Goal: Task Accomplishment & Management: Complete application form

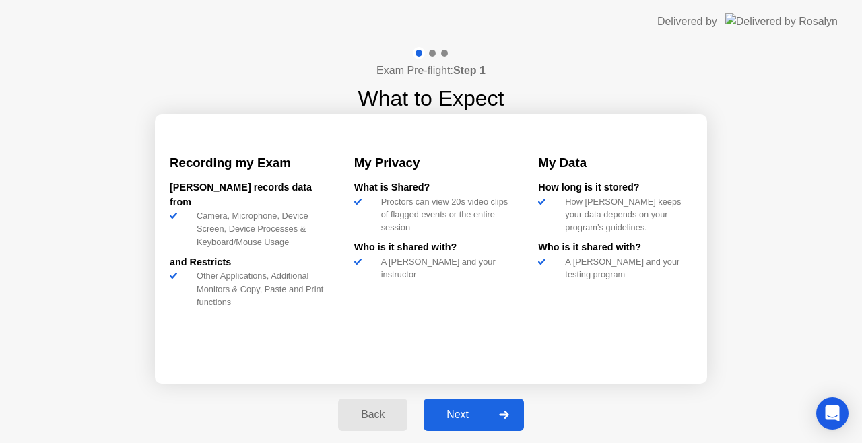
click at [467, 412] on div "Next" at bounding box center [457, 415] width 60 height 12
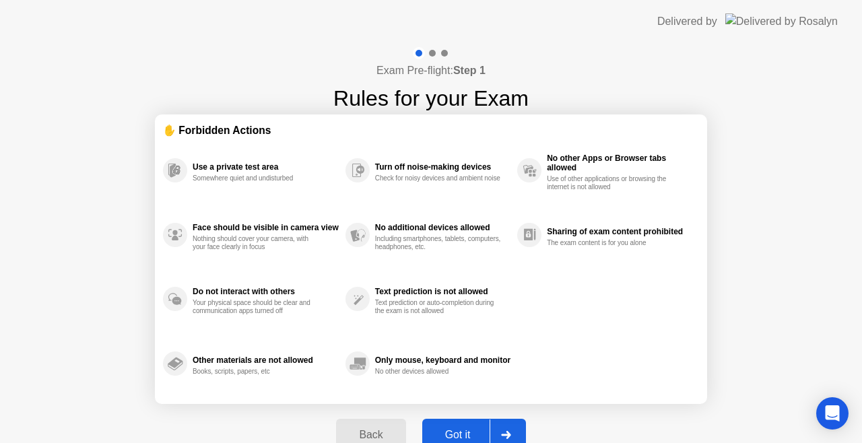
click at [467, 412] on div "Back Got it" at bounding box center [430, 435] width 205 height 62
click at [467, 432] on div "Got it" at bounding box center [457, 435] width 63 height 12
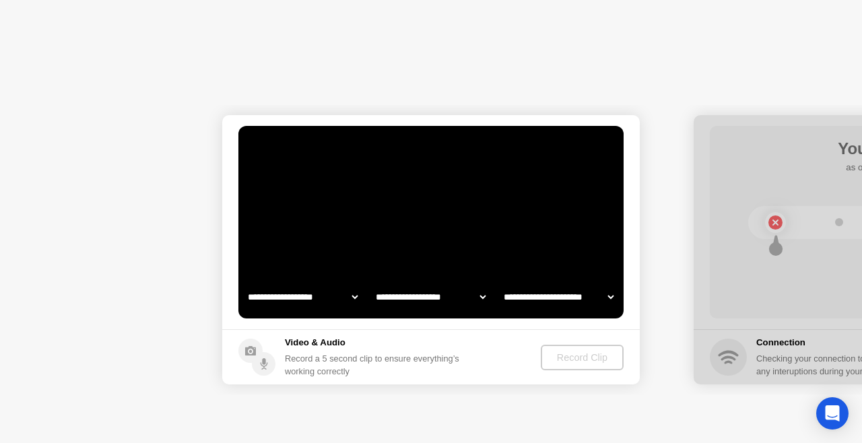
select select "**********"
select select "*******"
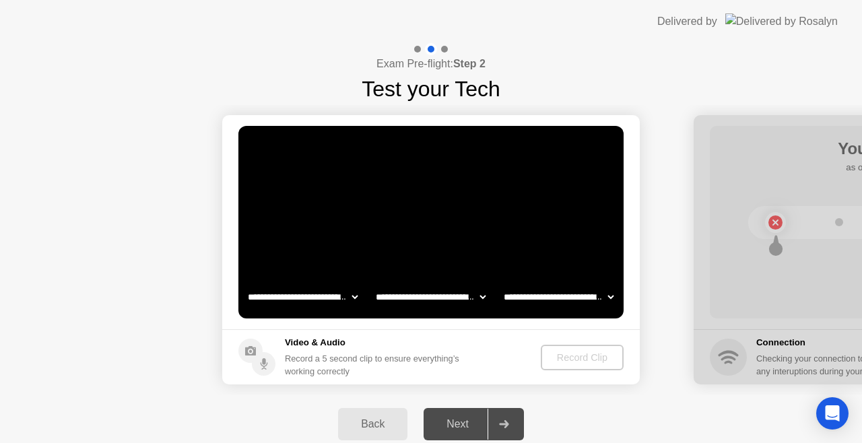
click at [427, 233] on video at bounding box center [430, 222] width 385 height 193
click at [572, 354] on div "Record Clip" at bounding box center [583, 357] width 72 height 11
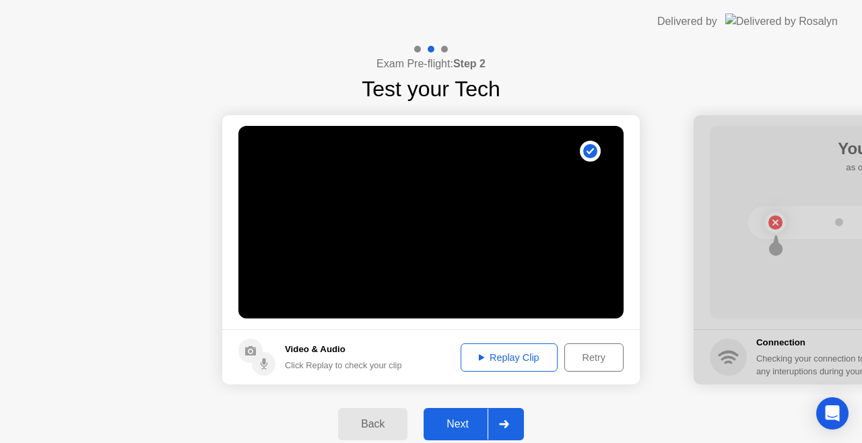
click at [469, 424] on div "Next" at bounding box center [457, 424] width 60 height 12
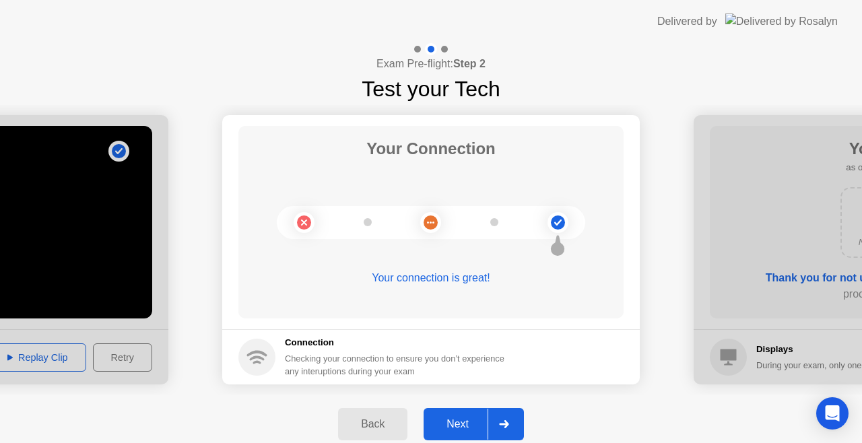
click at [466, 421] on div "Next" at bounding box center [457, 424] width 60 height 12
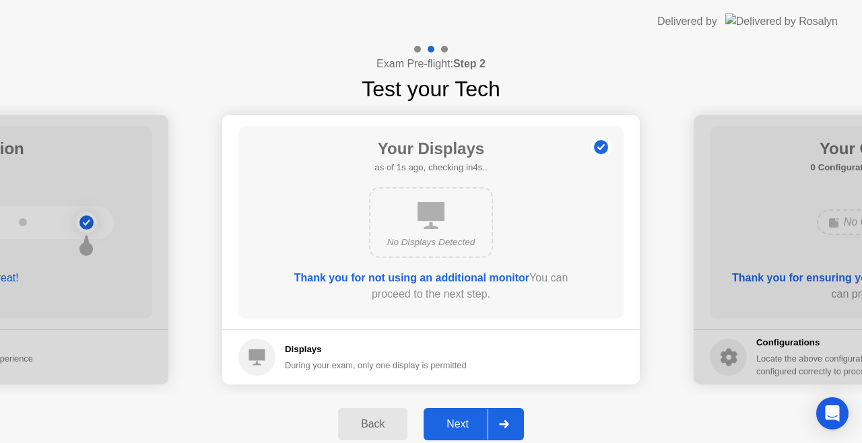
click at [466, 421] on div "Next" at bounding box center [457, 424] width 60 height 12
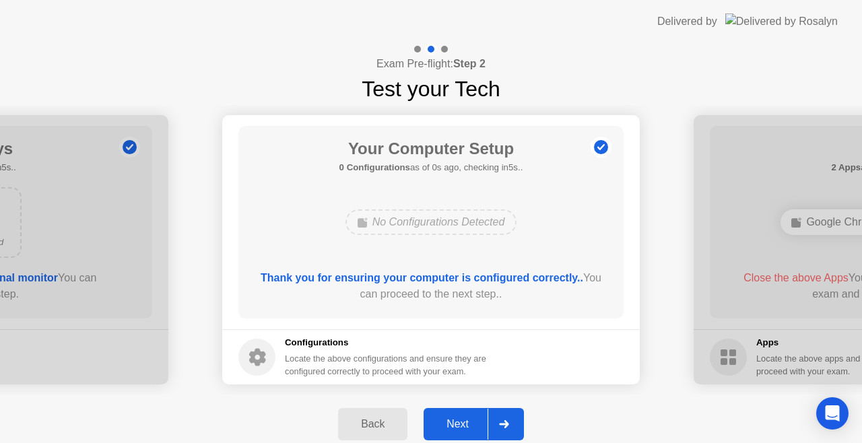
click at [466, 421] on div "Next" at bounding box center [457, 424] width 60 height 12
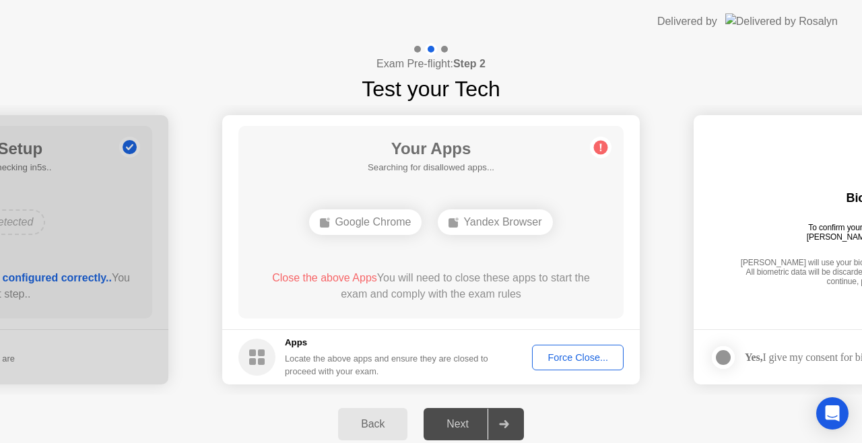
click at [466, 421] on div "Next" at bounding box center [457, 424] width 60 height 12
click at [586, 353] on div "Force Close..." at bounding box center [578, 357] width 82 height 11
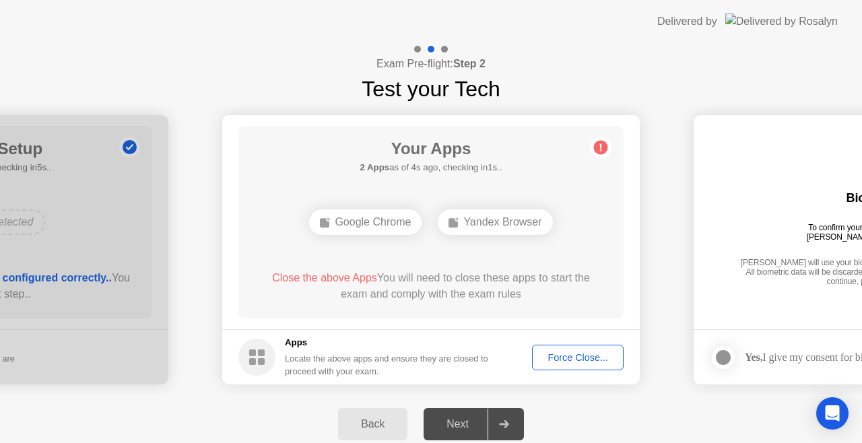
click at [370, 219] on div "Google Chrome" at bounding box center [365, 222] width 112 height 26
click at [489, 228] on div "Yandex Browser" at bounding box center [495, 222] width 114 height 26
click at [580, 362] on div "Force Close..." at bounding box center [578, 357] width 82 height 11
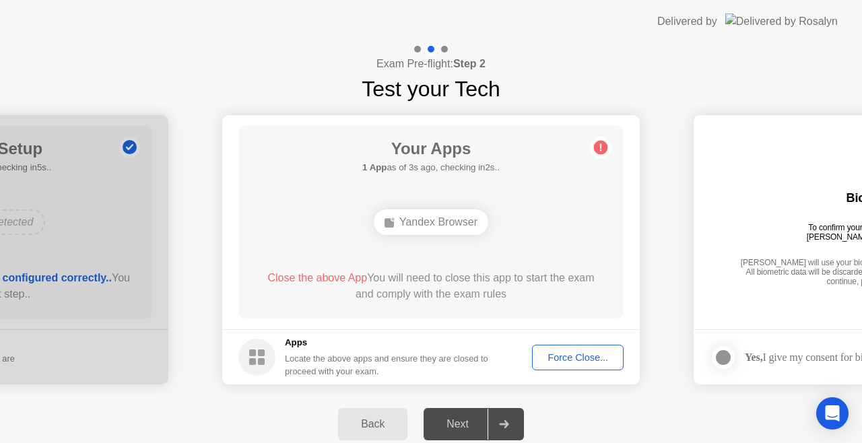
click at [261, 359] on rect at bounding box center [261, 361] width 7 height 7
click at [617, 367] on button "Force Close..." at bounding box center [578, 358] width 92 height 26
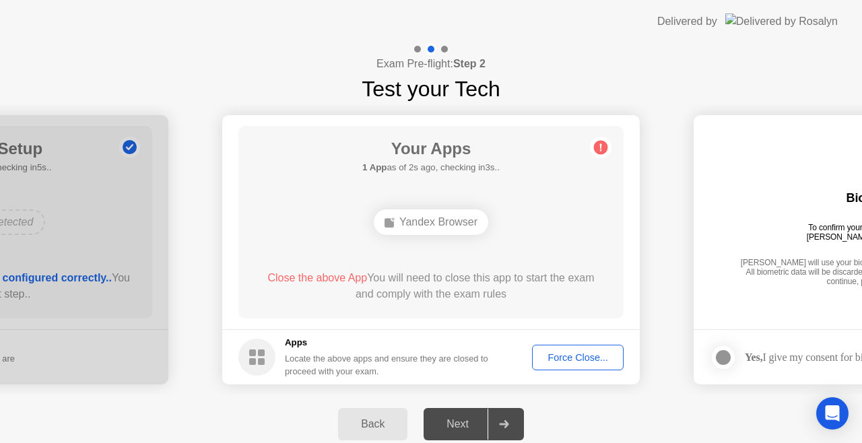
click at [598, 148] on circle at bounding box center [601, 148] width 14 height 14
click at [598, 147] on circle at bounding box center [601, 148] width 14 height 14
click at [289, 276] on span "Close the above App" at bounding box center [317, 277] width 100 height 11
click at [573, 360] on div "Force Close..." at bounding box center [578, 357] width 82 height 11
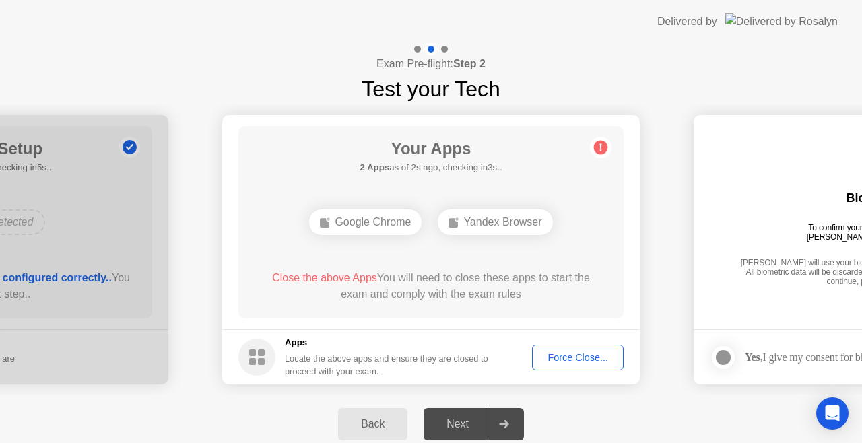
click at [570, 354] on div "Force Close..." at bounding box center [578, 357] width 82 height 11
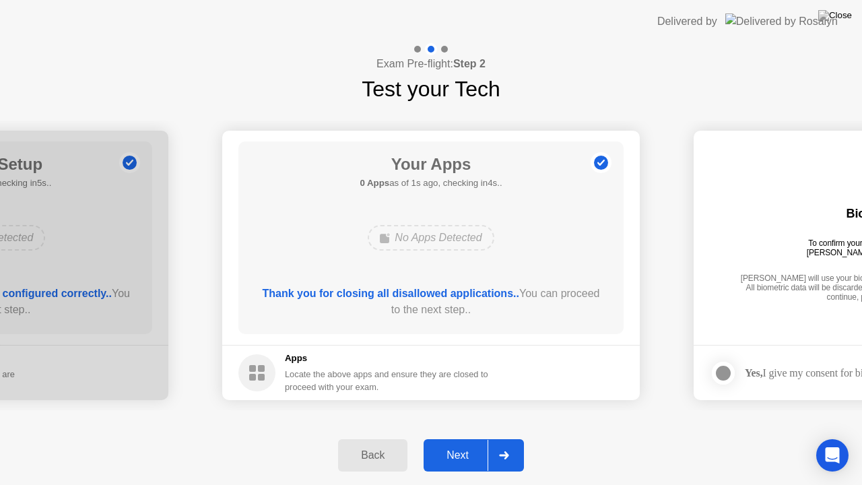
click at [461, 442] on div "Next" at bounding box center [457, 455] width 60 height 12
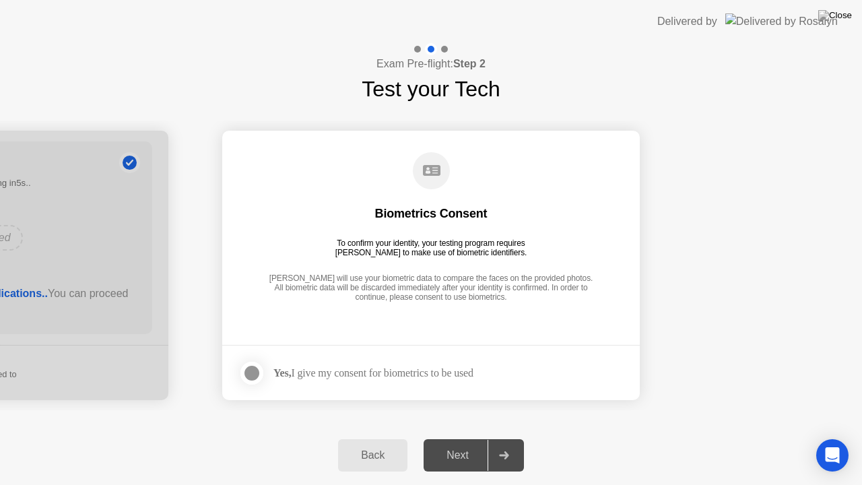
click at [433, 168] on circle at bounding box center [431, 170] width 37 height 37
click at [253, 370] on div at bounding box center [252, 373] width 16 height 16
click at [485, 442] on div "Next" at bounding box center [457, 455] width 60 height 12
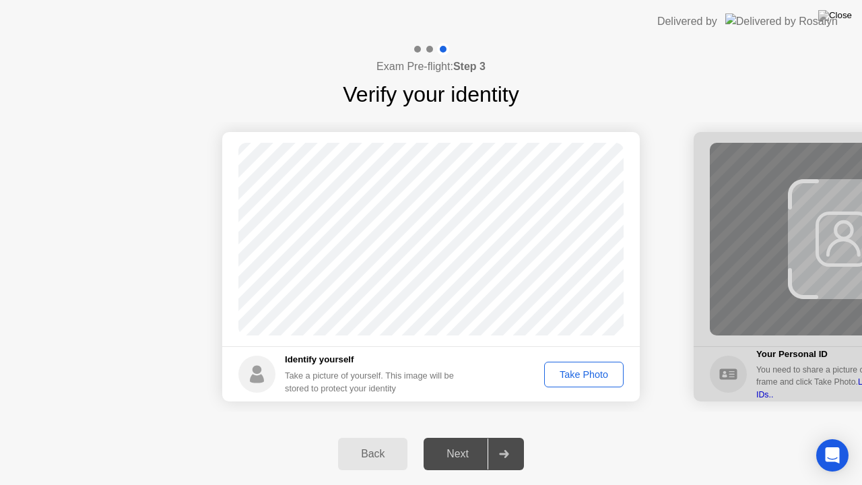
click at [602, 370] on div "Take Photo" at bounding box center [584, 374] width 70 height 11
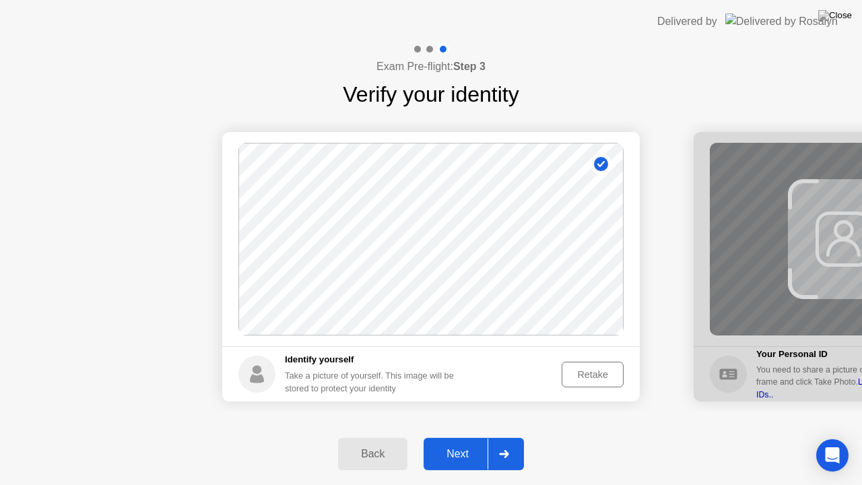
click at [463, 442] on div "Next" at bounding box center [457, 454] width 60 height 12
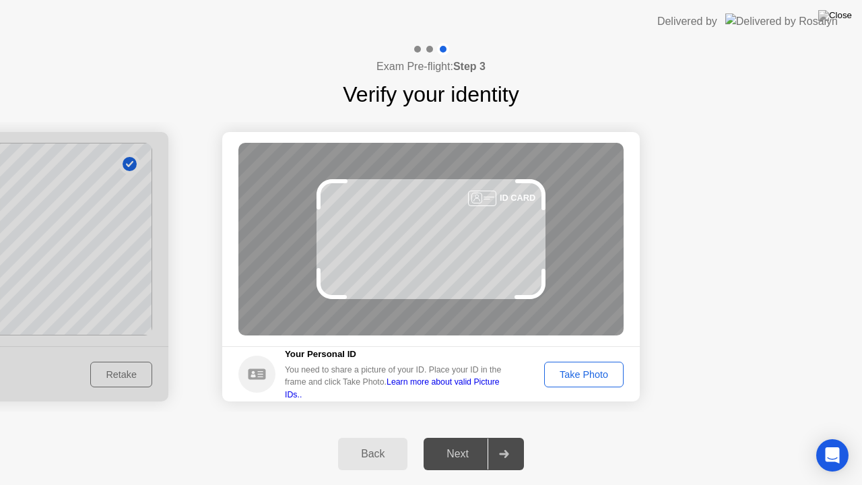
click at [585, 375] on div "Take Photo" at bounding box center [584, 374] width 70 height 11
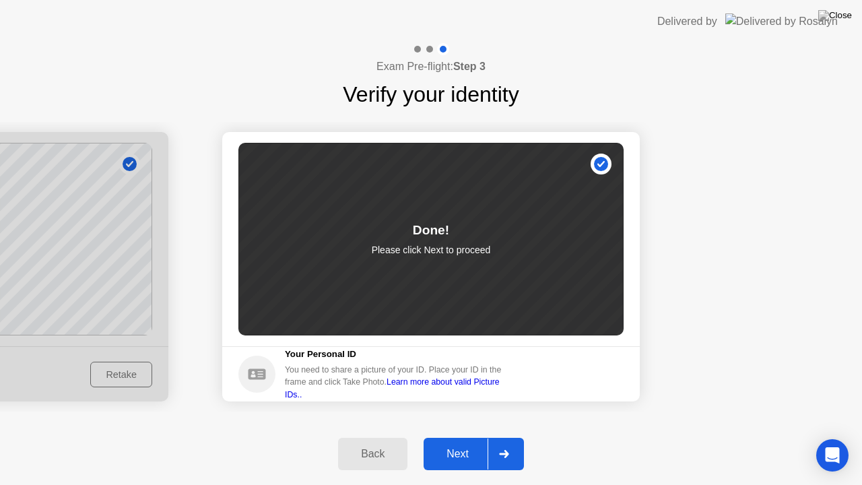
click at [464, 442] on div "Next" at bounding box center [457, 454] width 60 height 12
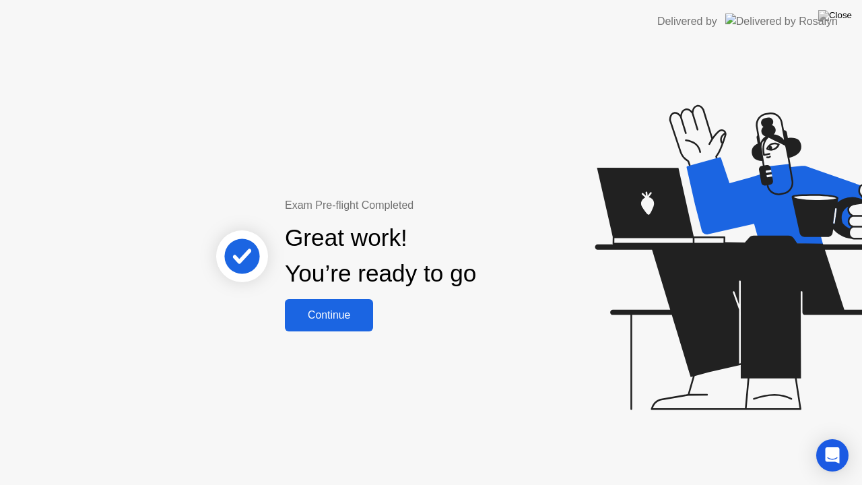
click at [331, 320] on div "Continue" at bounding box center [329, 315] width 80 height 12
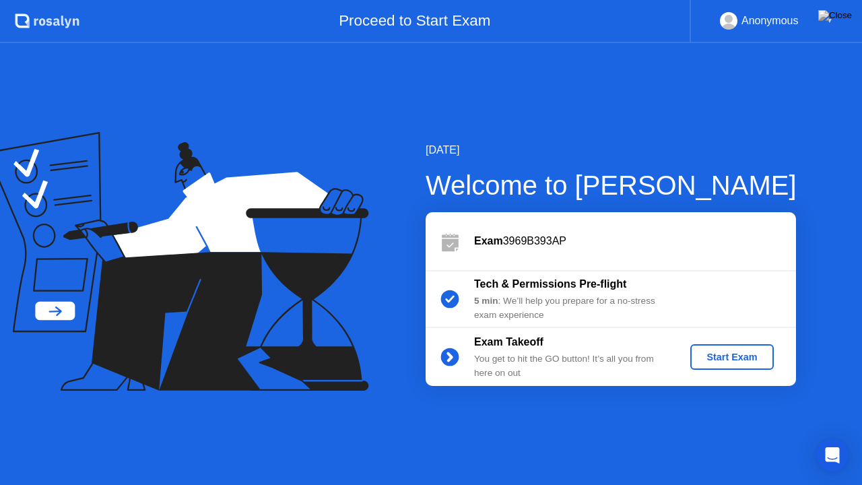
click at [729, 362] on div "Start Exam" at bounding box center [731, 356] width 72 height 11
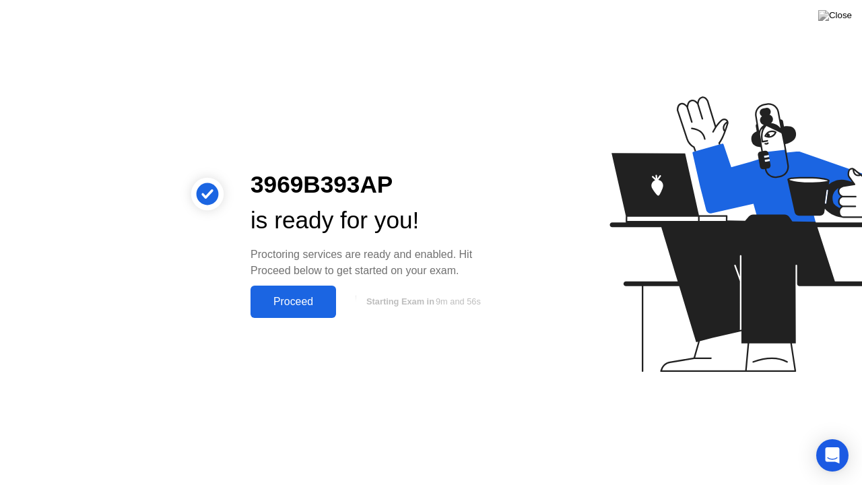
click at [302, 306] on div "Proceed" at bounding box center [292, 302] width 77 height 12
